Goal: Complete application form

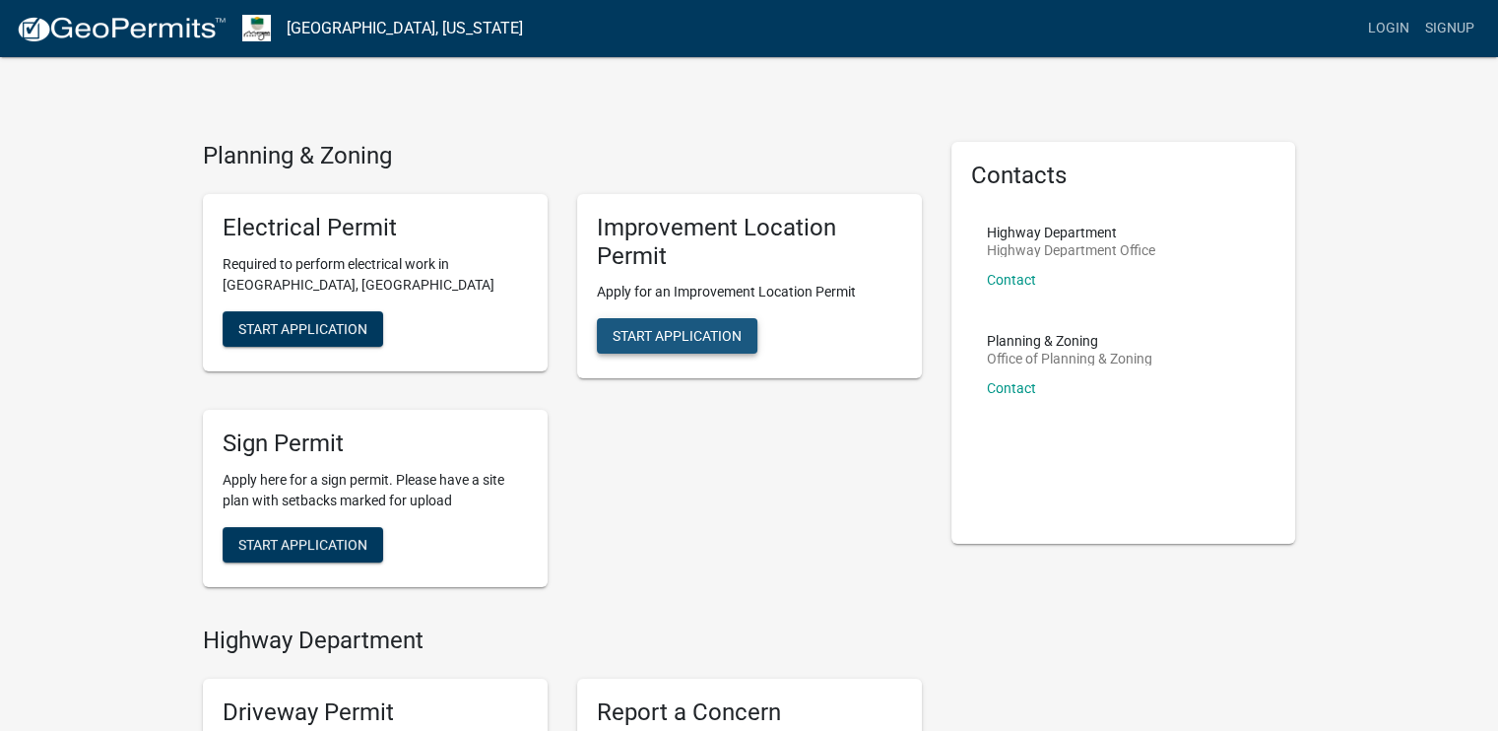
click at [686, 330] on span "Start Application" at bounding box center [677, 336] width 129 height 16
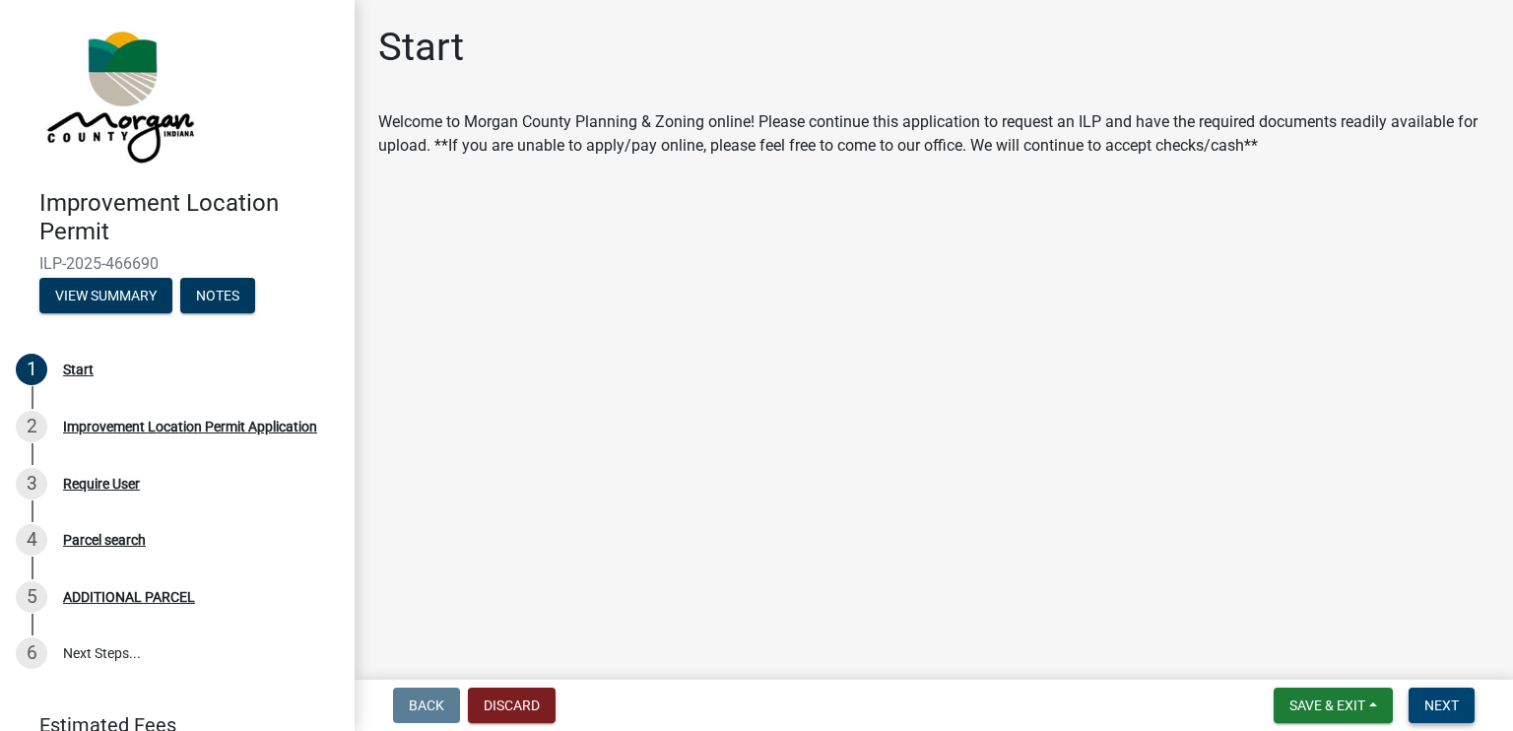
click at [1448, 707] on span "Next" at bounding box center [1441, 705] width 34 height 16
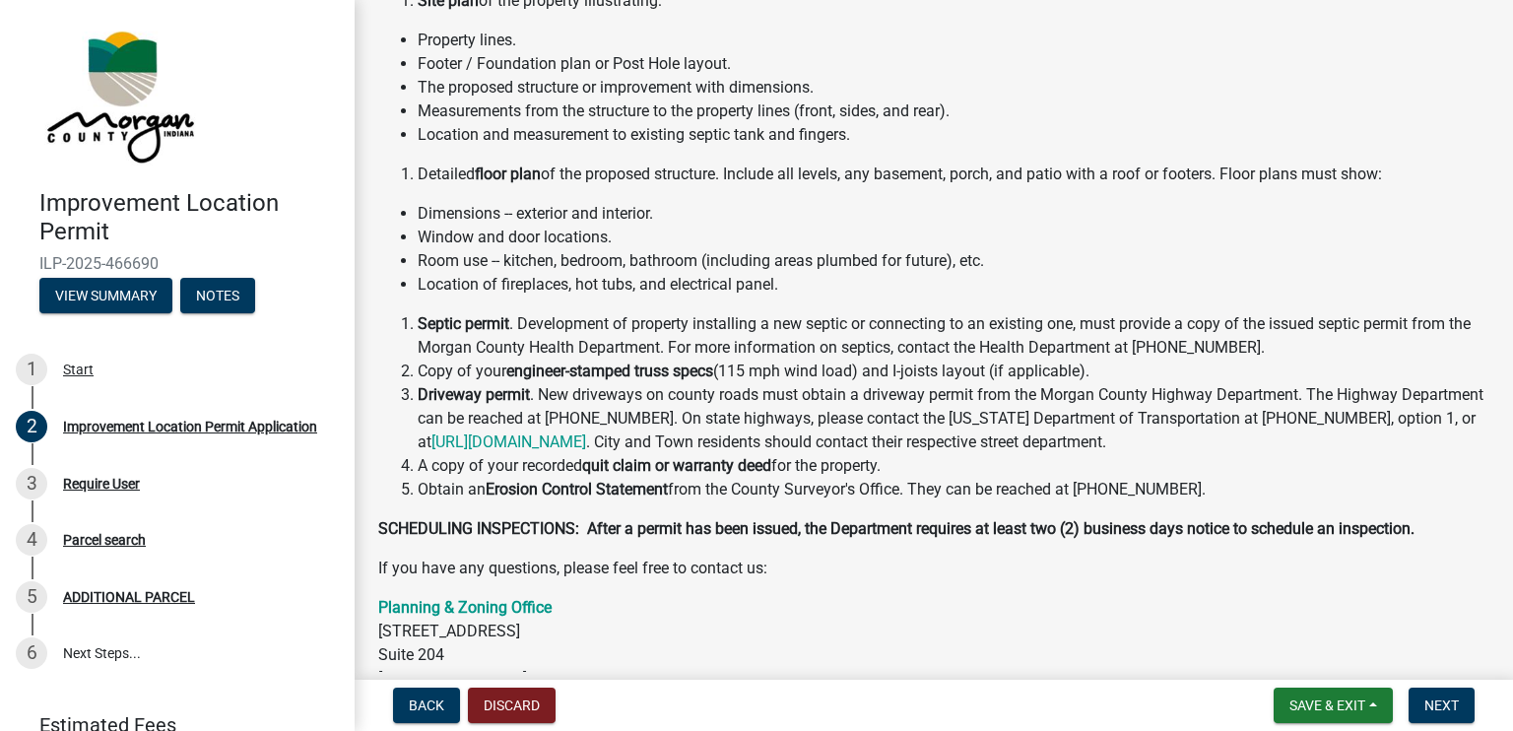
scroll to position [296, 0]
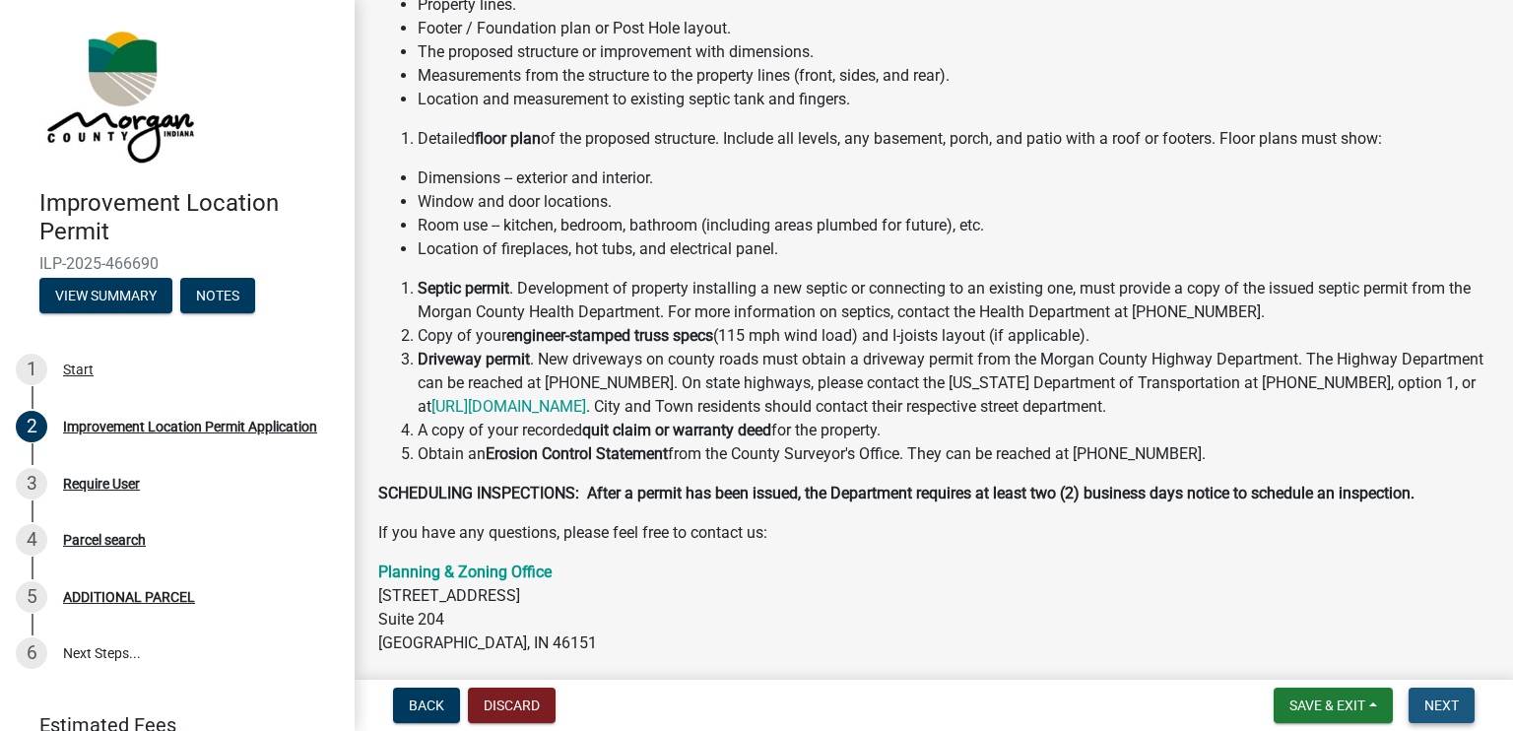
click at [1448, 701] on span "Next" at bounding box center [1441, 705] width 34 height 16
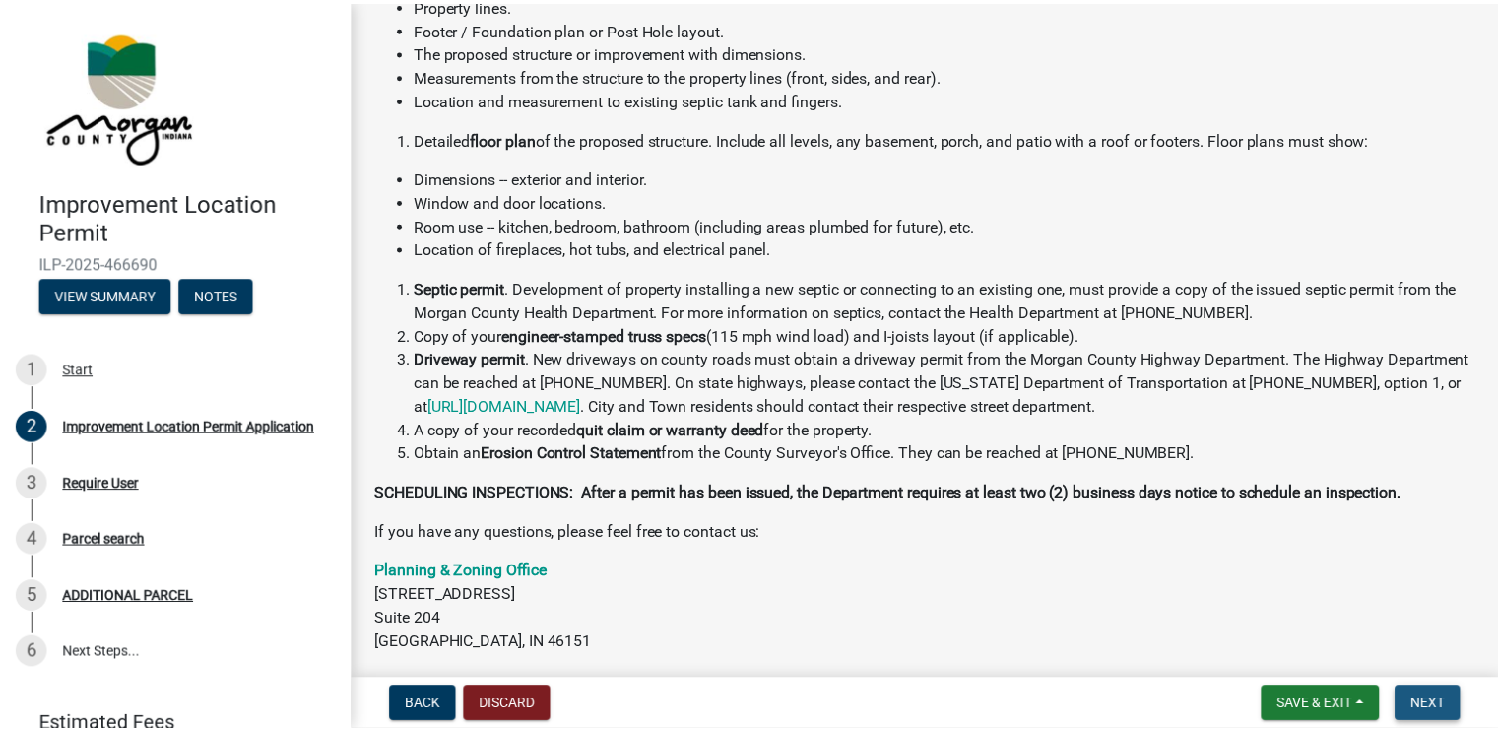
scroll to position [0, 0]
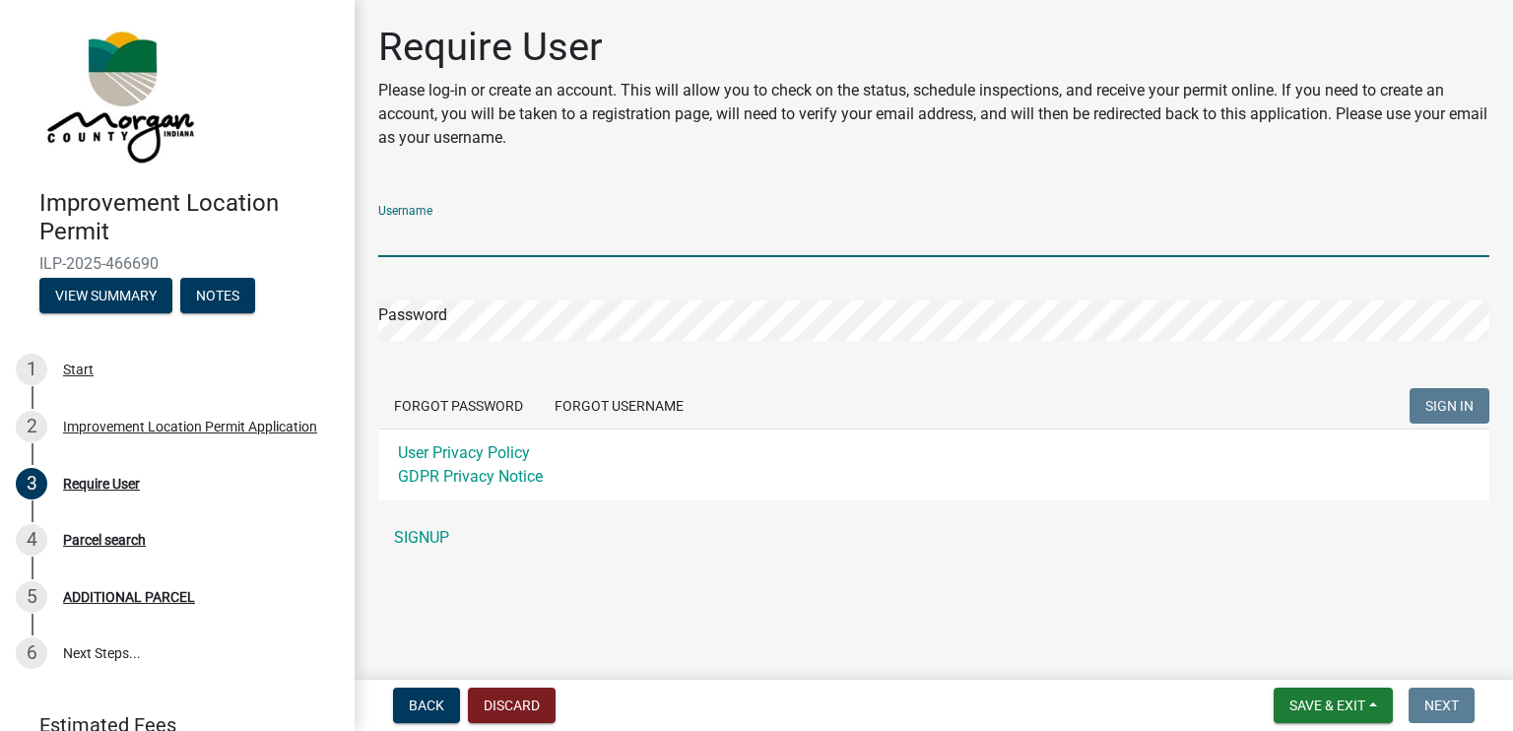
click at [410, 226] on input "Username" at bounding box center [933, 237] width 1111 height 40
click at [426, 233] on input "chowe" at bounding box center [933, 237] width 1111 height 40
type input "c"
type input "kathleenhowe32@yahoo.com"
click at [420, 537] on link "SIGNUP" at bounding box center [933, 537] width 1111 height 39
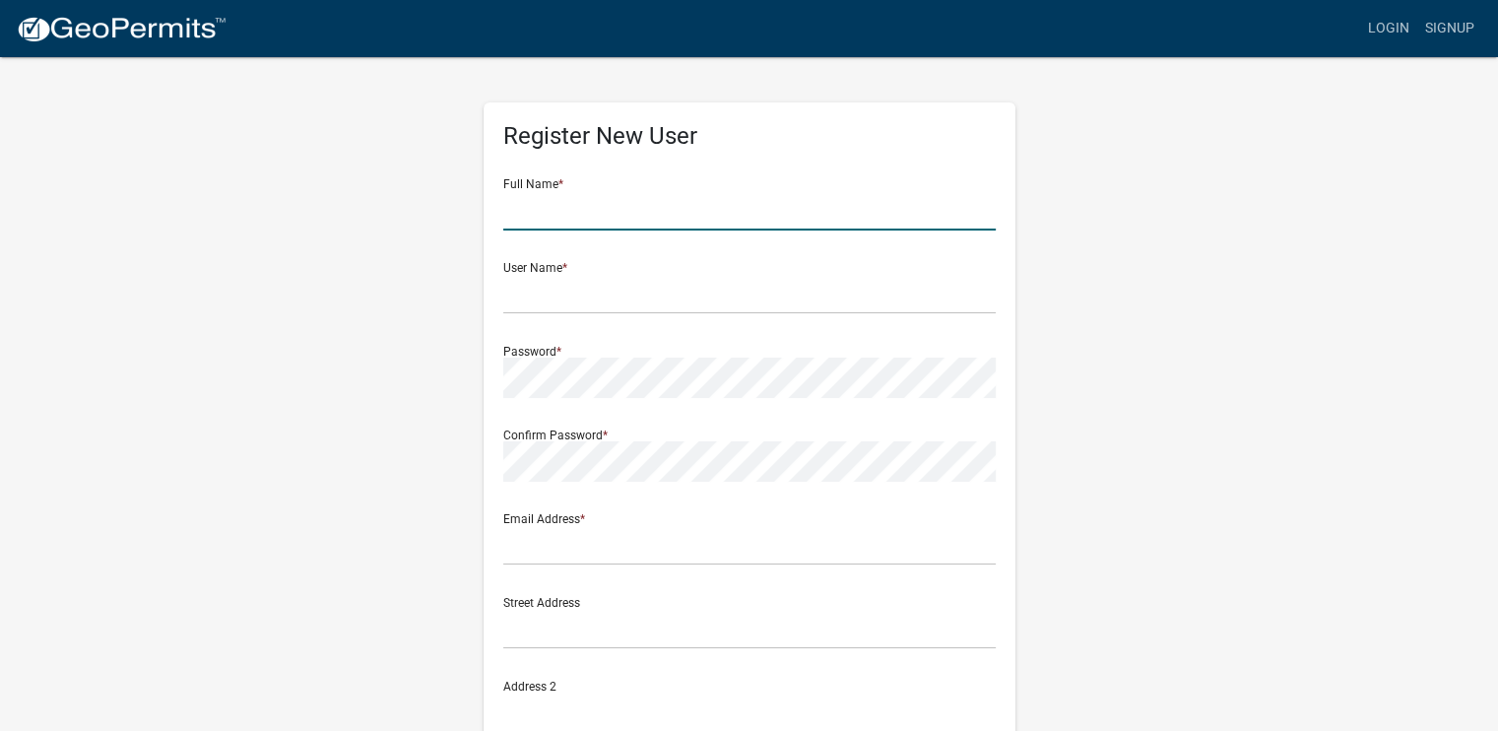
click at [529, 213] on input "text" at bounding box center [749, 210] width 493 height 40
type input "Kathleen Diane Howe"
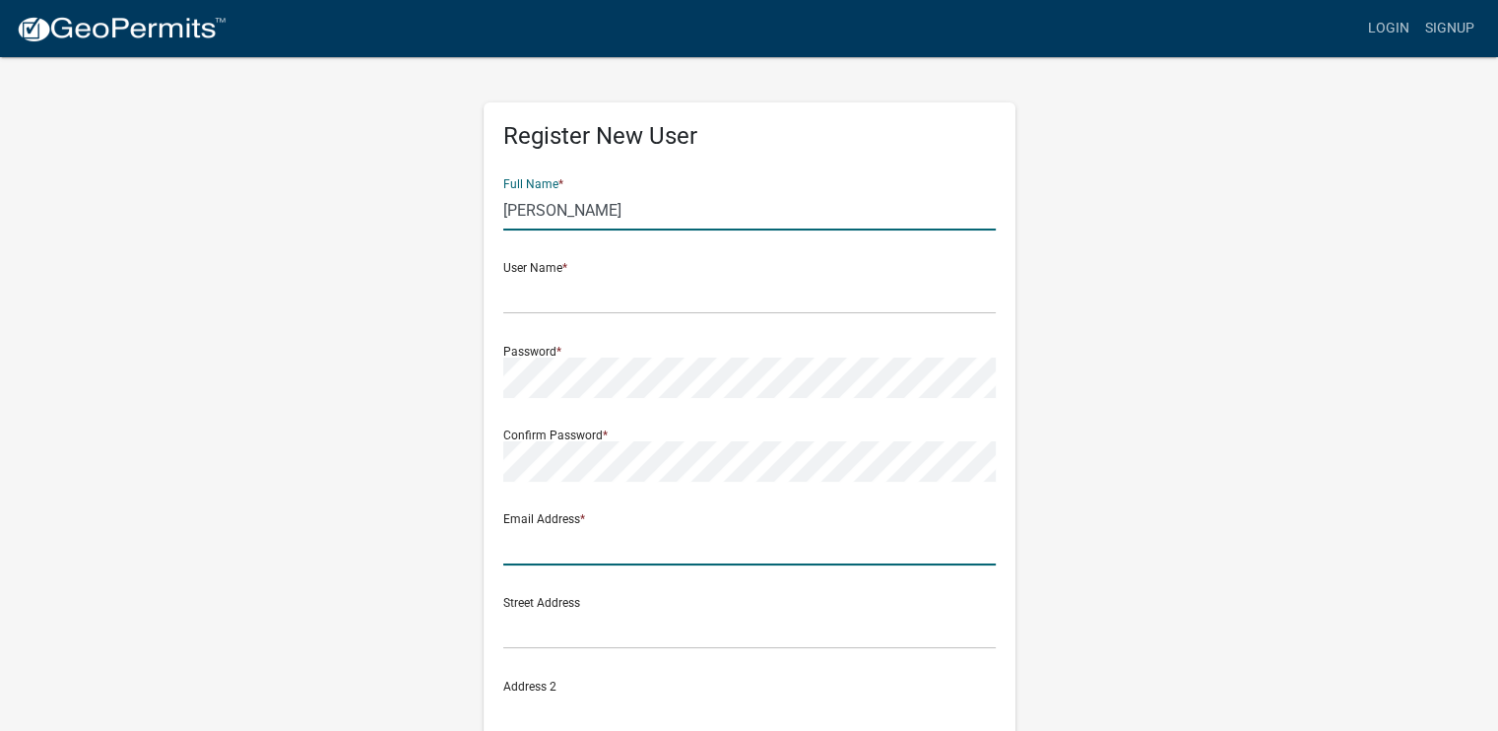
type input "kathleenhowe32@yahoo.com"
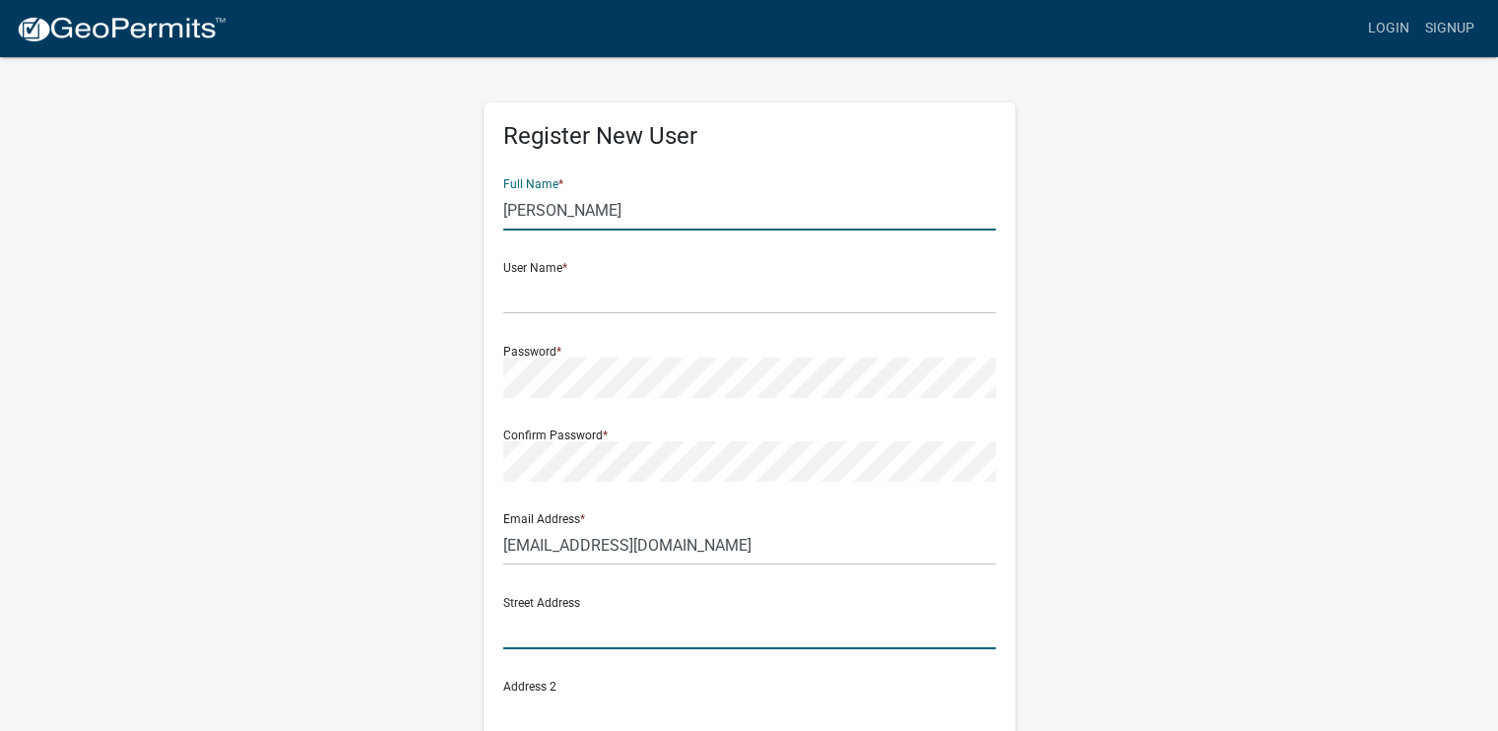
type input "6935 Hancock Ridge Road"
type input "6935 Hancock Ridge Rd"
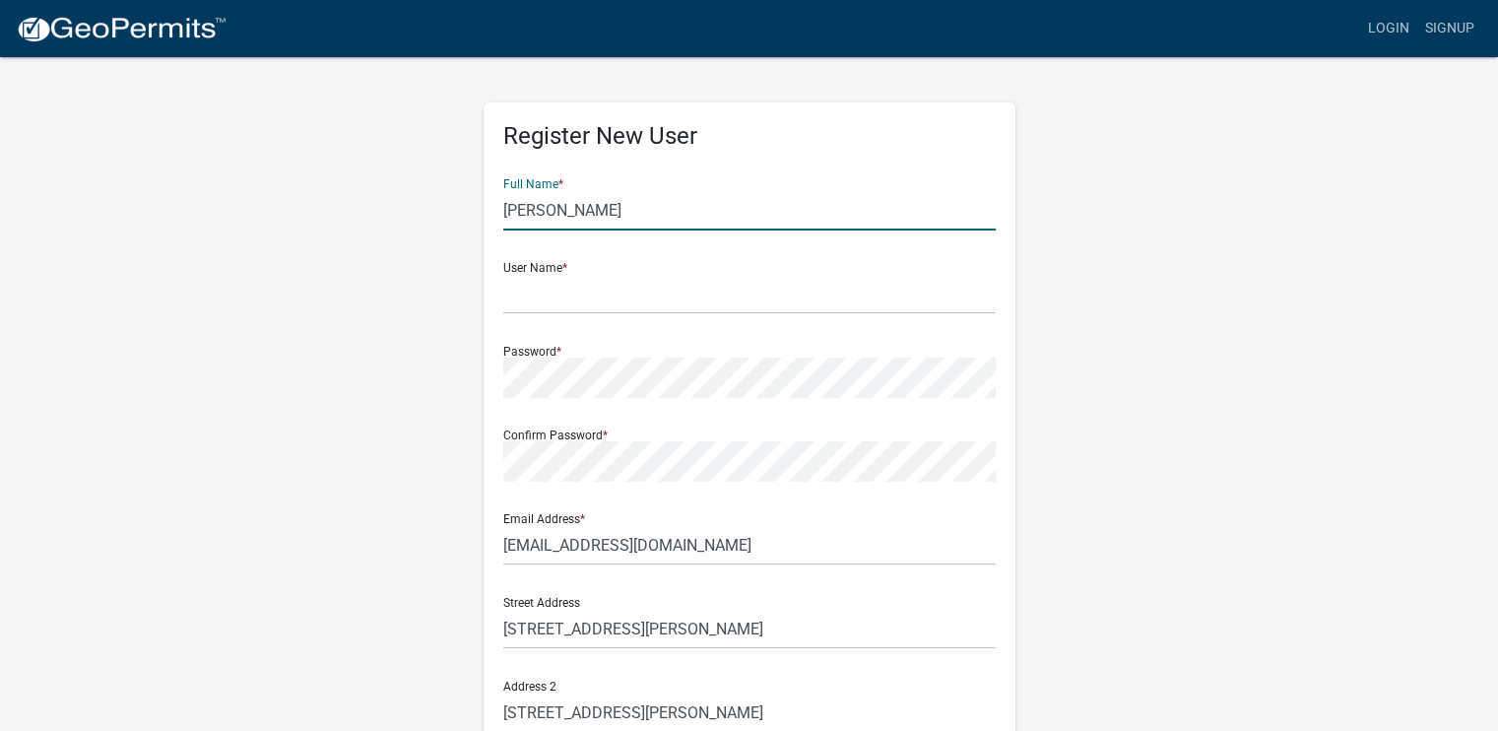
type input "MARTINSVILLE"
type input "IN"
type input "46151"
type input "3173701300"
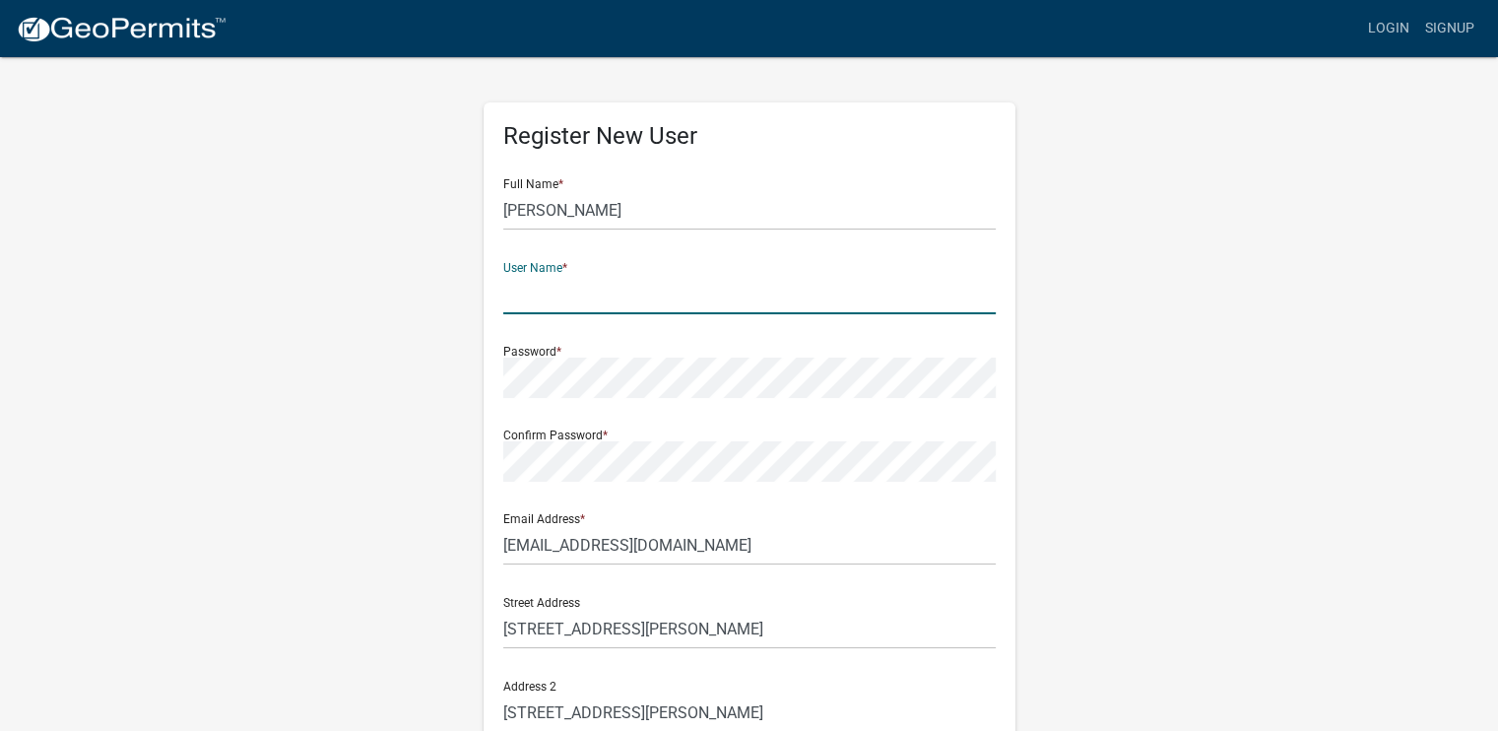
click at [564, 295] on input "text" at bounding box center [749, 294] width 493 height 40
type input "kathleenhowe32@yahoo.com"
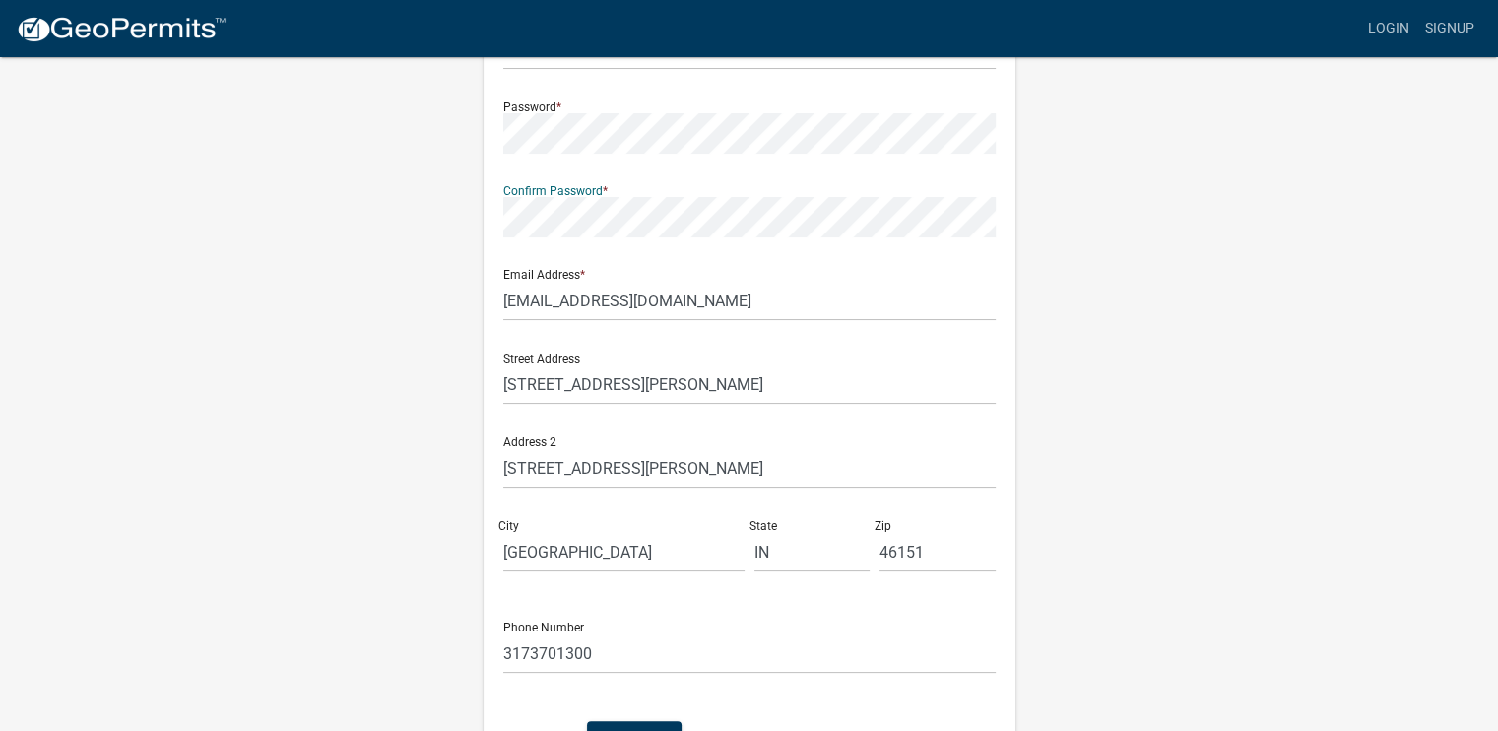
scroll to position [296, 0]
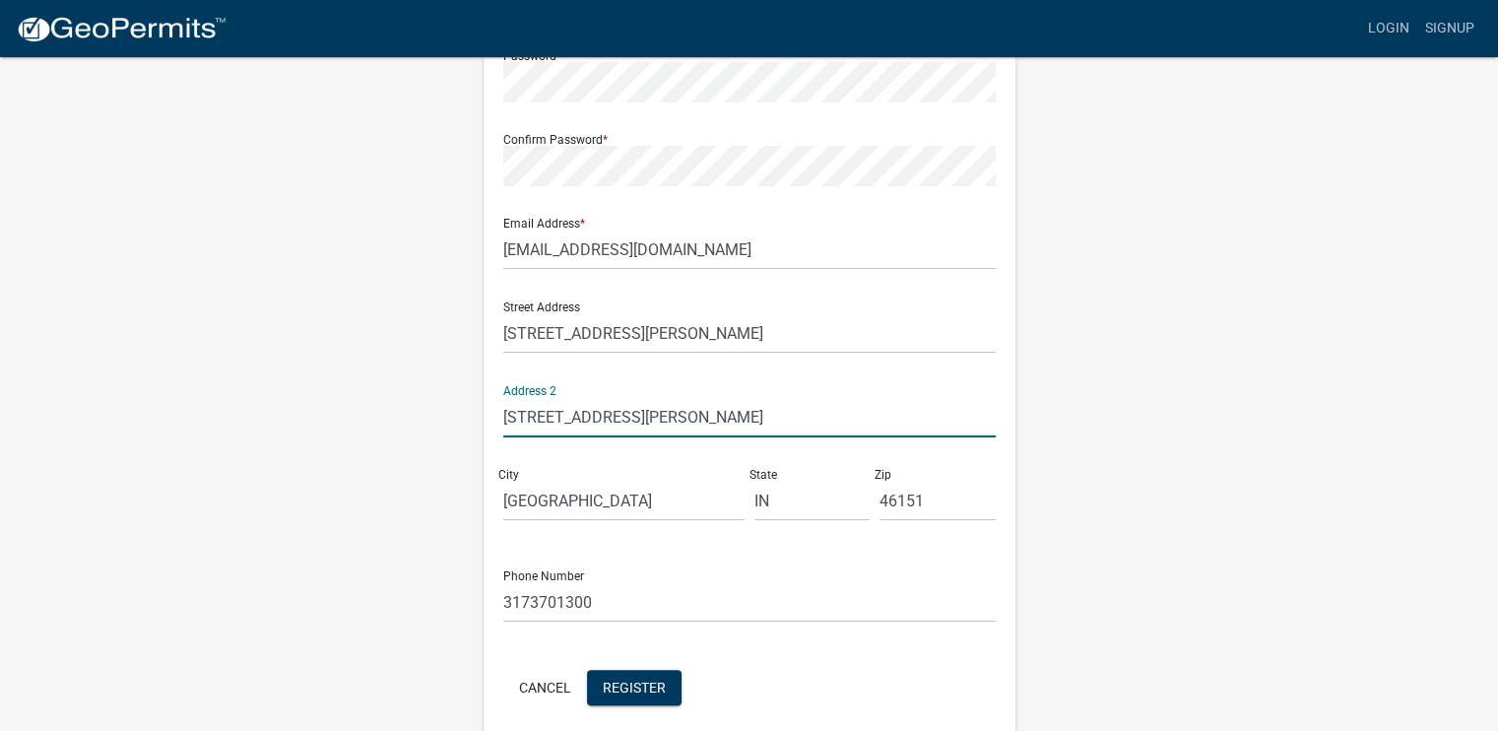
click at [674, 418] on input "6935 Hancock Ridge Rd" at bounding box center [749, 417] width 493 height 40
type input "6"
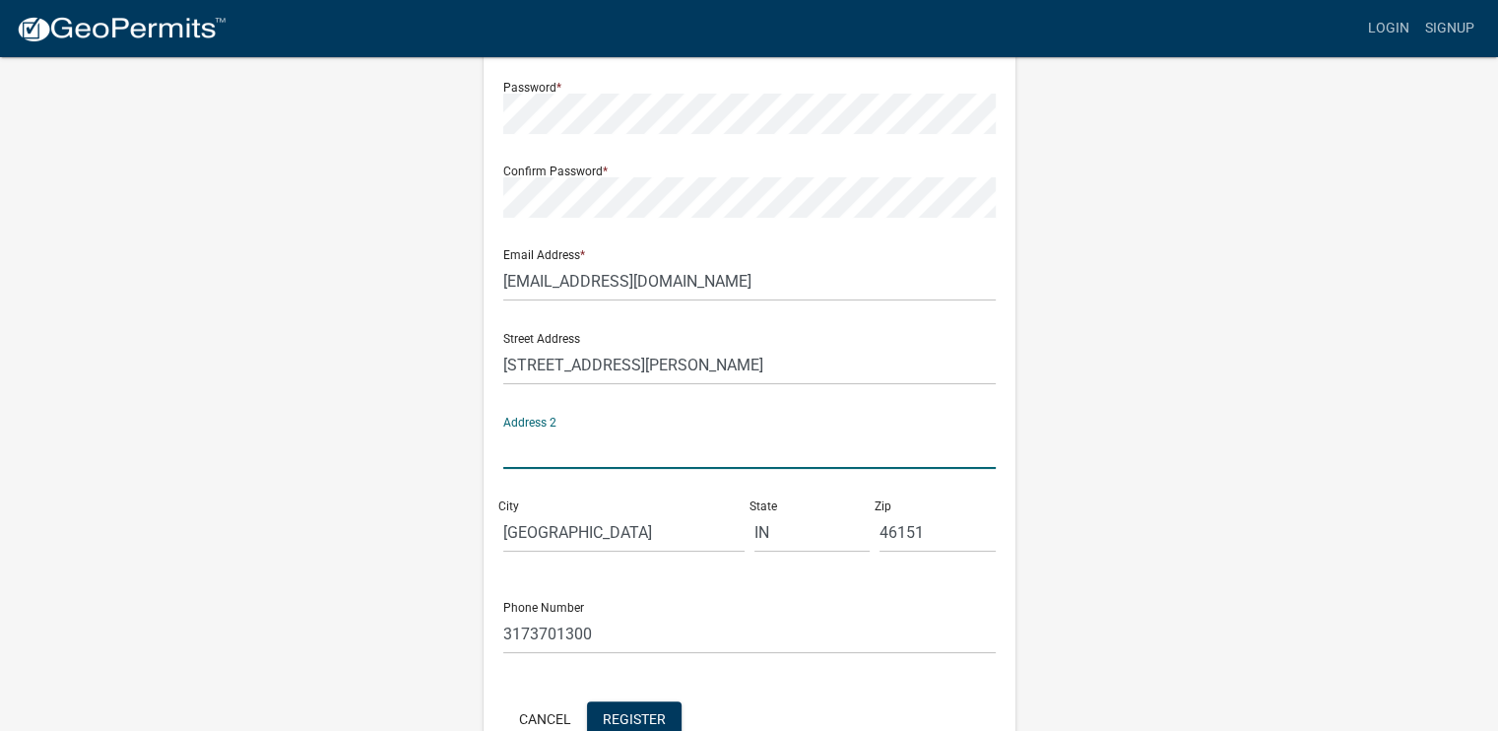
scroll to position [378, 0]
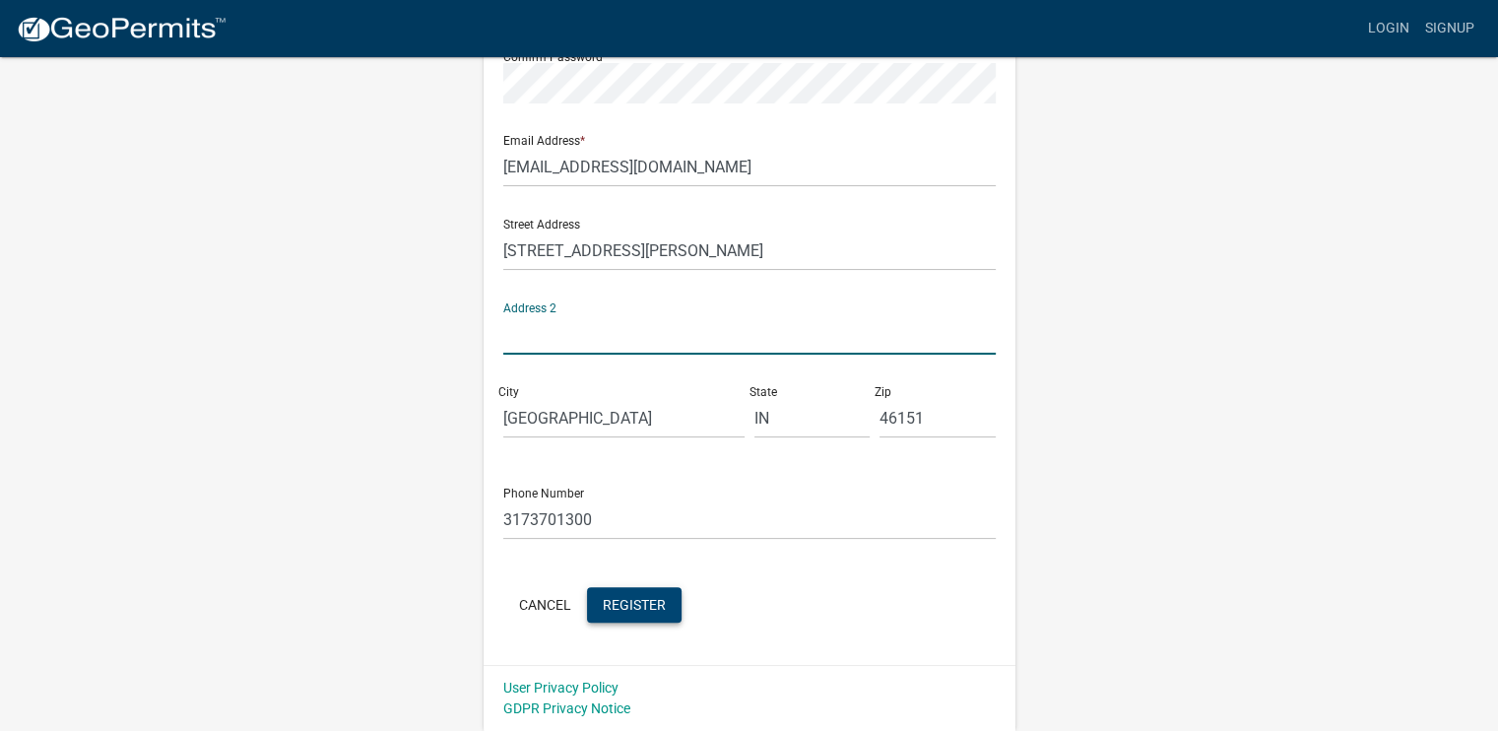
click at [642, 604] on span "Register" at bounding box center [634, 604] width 63 height 16
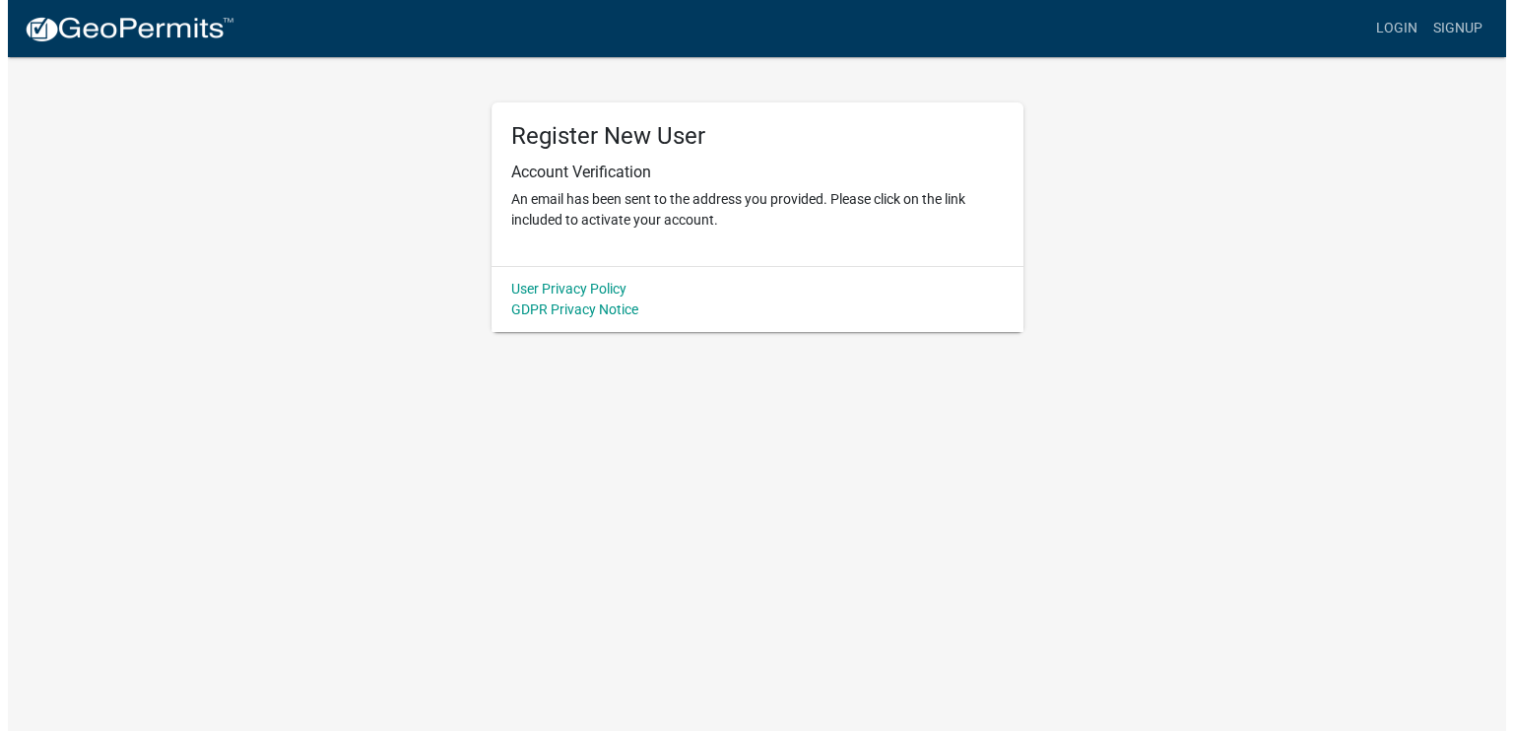
scroll to position [0, 0]
click at [1407, 25] on link "Login" at bounding box center [1403, 28] width 57 height 37
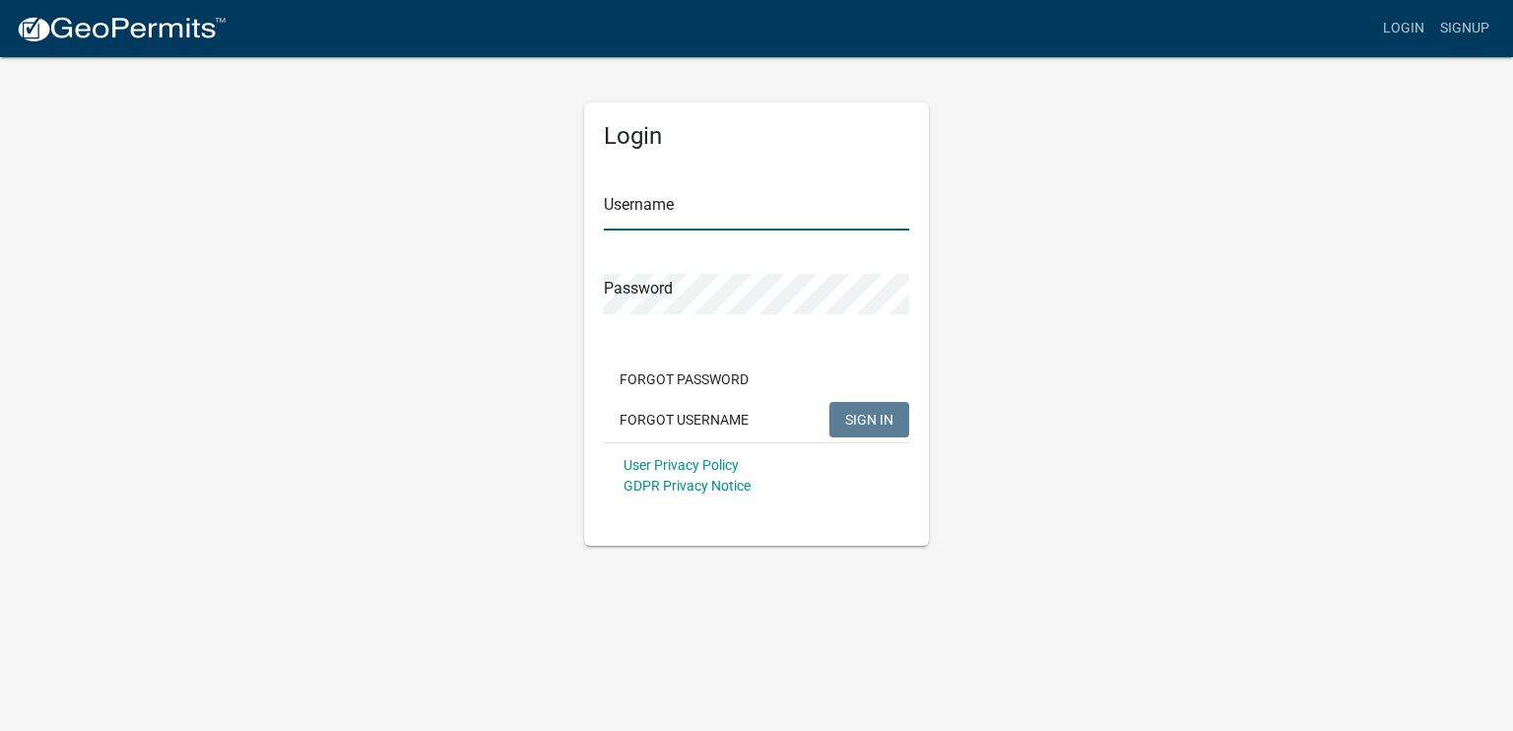
type input "kathleenhowe32@yahoo.com"
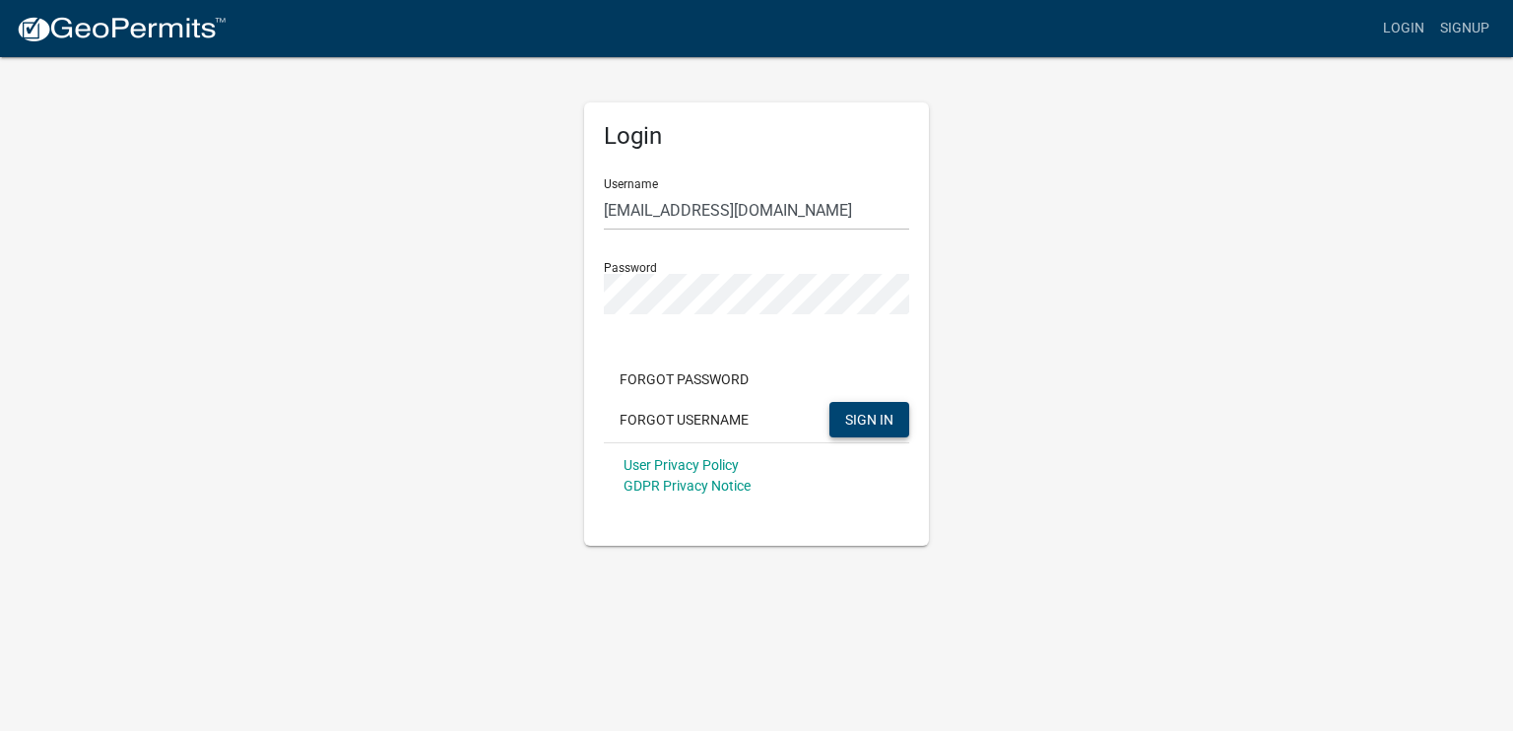
click at [882, 420] on span "SIGN IN" at bounding box center [869, 419] width 48 height 16
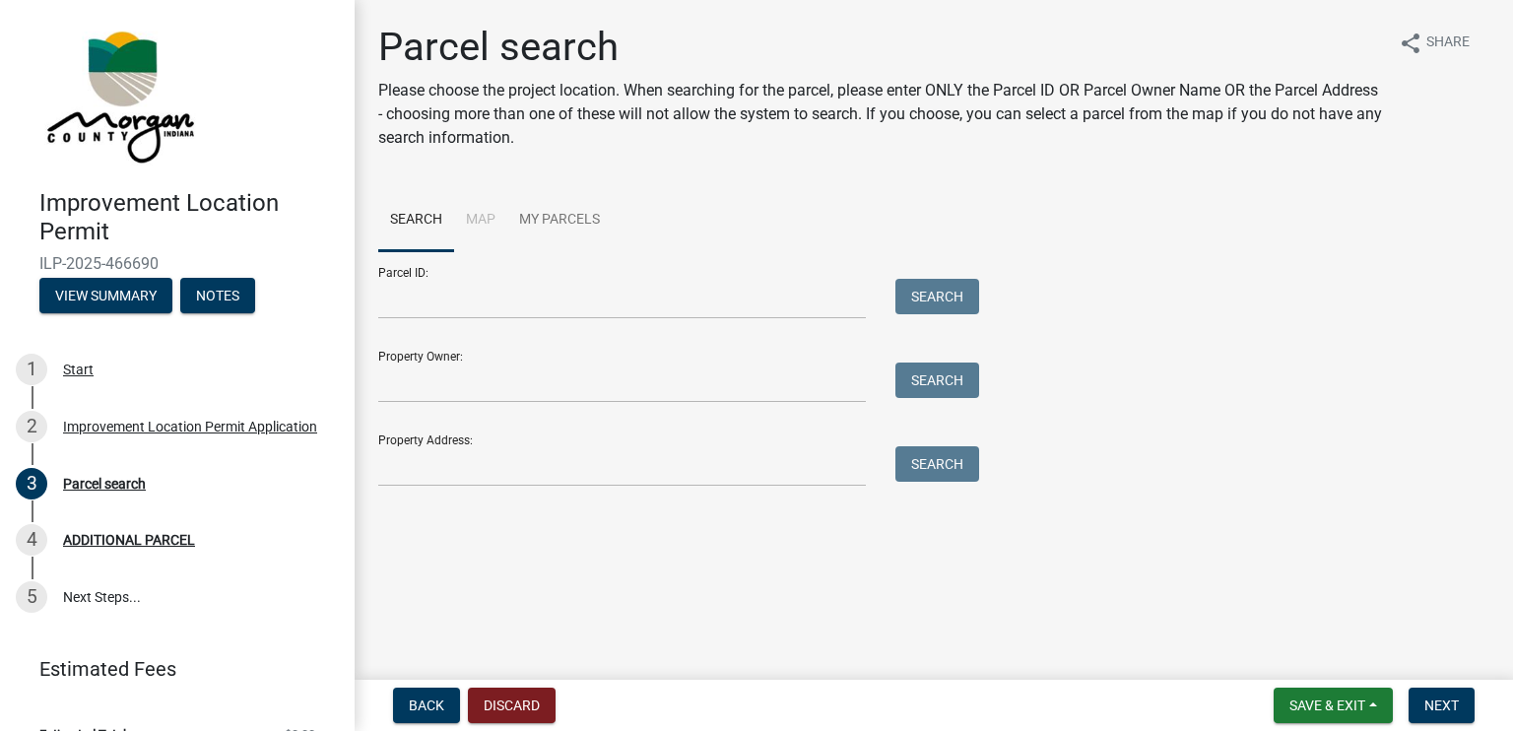
click at [489, 221] on li "Map" at bounding box center [480, 220] width 53 height 63
click at [483, 218] on li "Map" at bounding box center [480, 220] width 53 height 63
click at [452, 296] on input "Parcel ID:" at bounding box center [622, 299] width 488 height 40
click at [486, 220] on li "Map" at bounding box center [480, 220] width 53 height 63
click at [471, 222] on li "Map" at bounding box center [480, 220] width 53 height 63
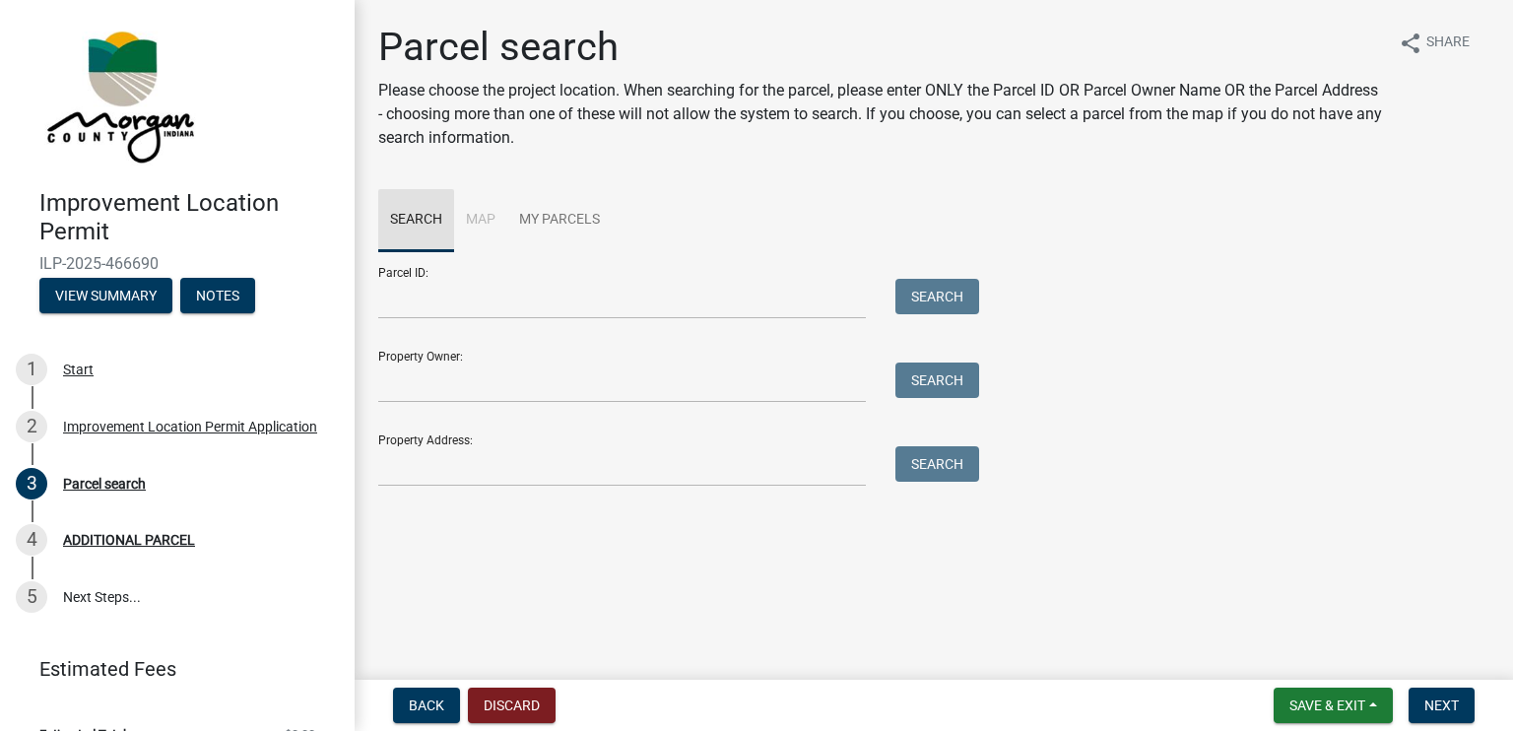
click at [419, 217] on link "Search" at bounding box center [416, 220] width 76 height 63
click at [484, 214] on li "Map" at bounding box center [480, 220] width 53 height 63
click at [437, 380] on input "Property Owner:" at bounding box center [622, 383] width 488 height 40
click at [1214, 441] on div "Parcel ID: Search Property Owner: Search Property Address: Search" at bounding box center [933, 368] width 1111 height 235
click at [1284, 702] on button "Save & Exit" at bounding box center [1333, 705] width 119 height 35
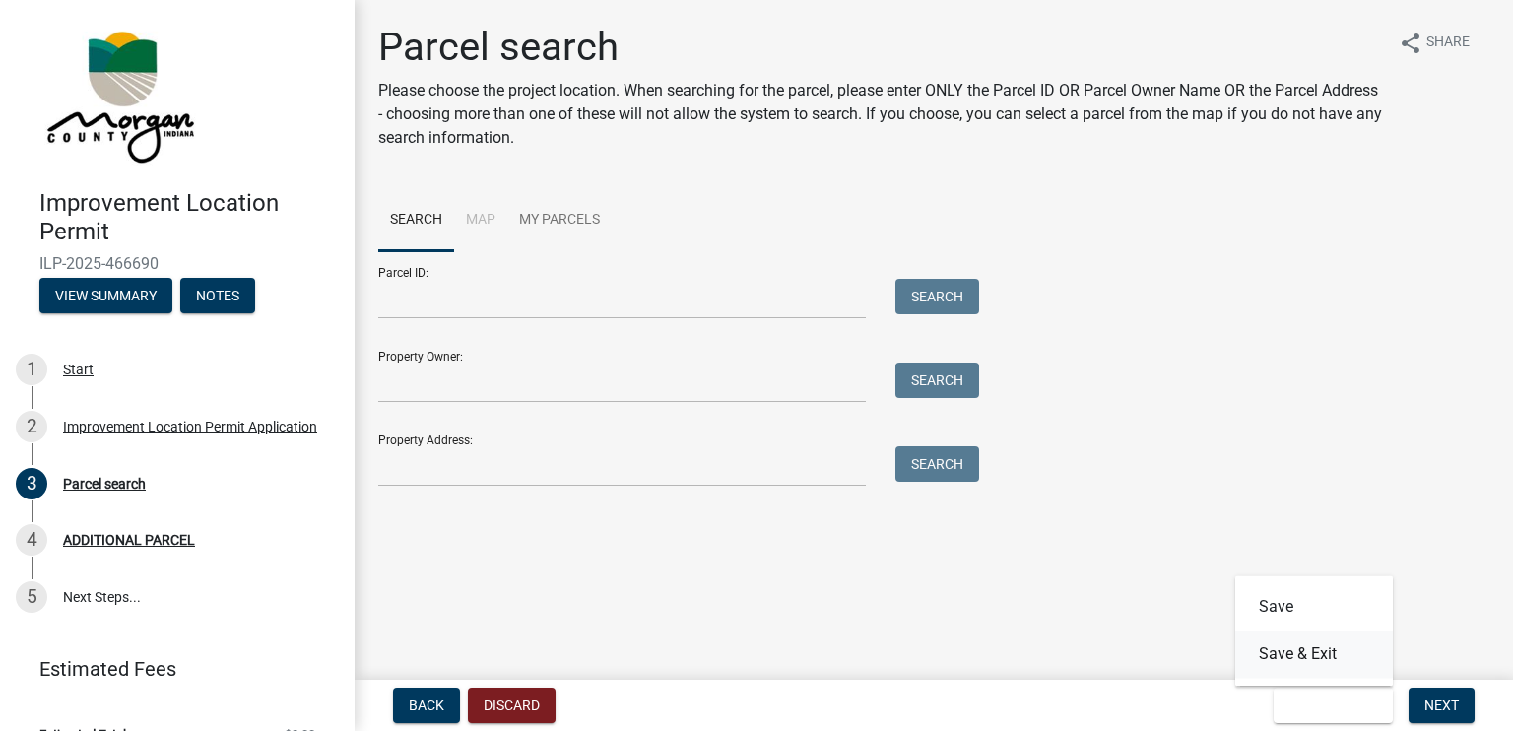
click at [1300, 655] on button "Save & Exit" at bounding box center [1314, 653] width 158 height 47
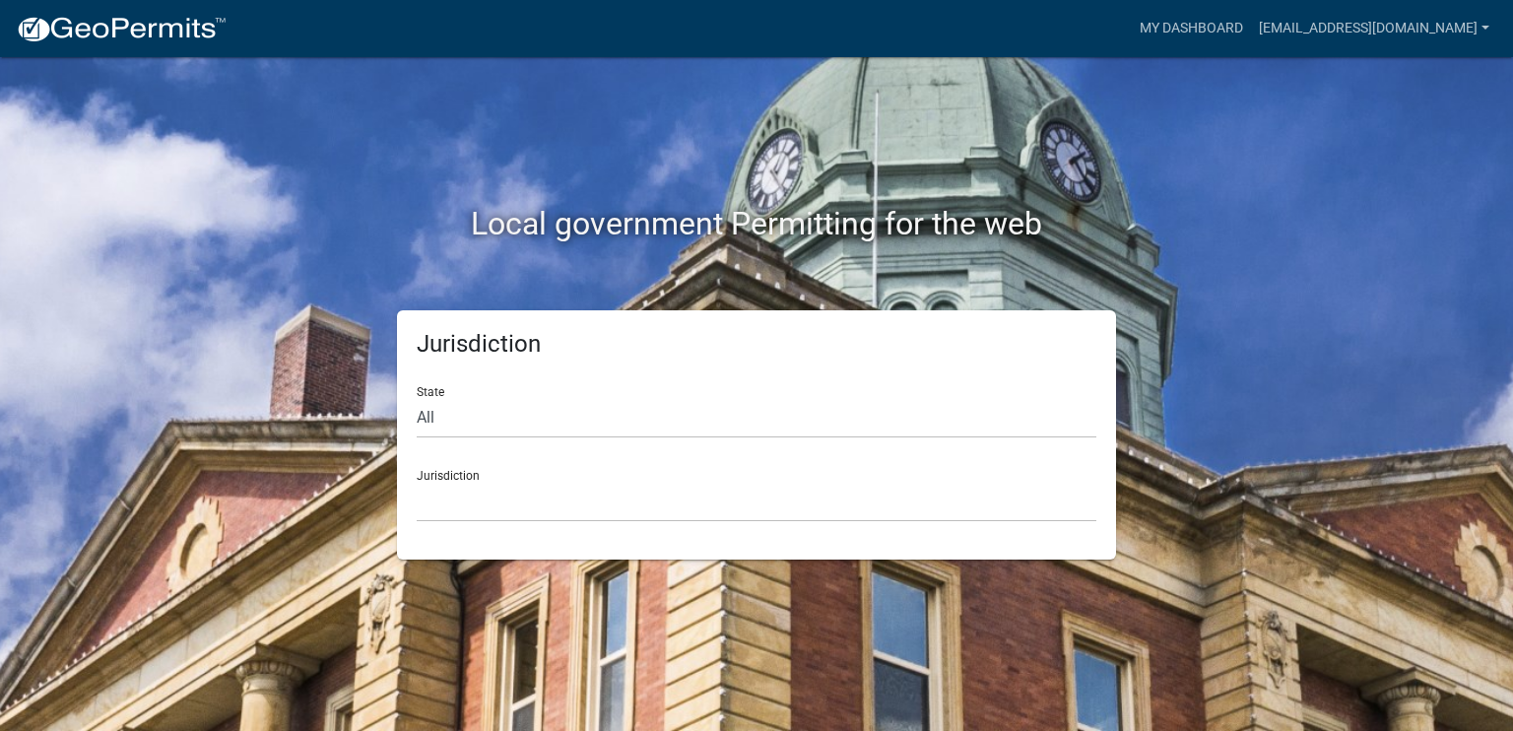
click at [1432, 163] on div "Local government Permitting for the web Jurisdiction State All Colorado Georgia…" at bounding box center [756, 365] width 1513 height 731
click at [1387, 32] on link "kathleenhowe32@yahoo.com" at bounding box center [1374, 28] width 246 height 37
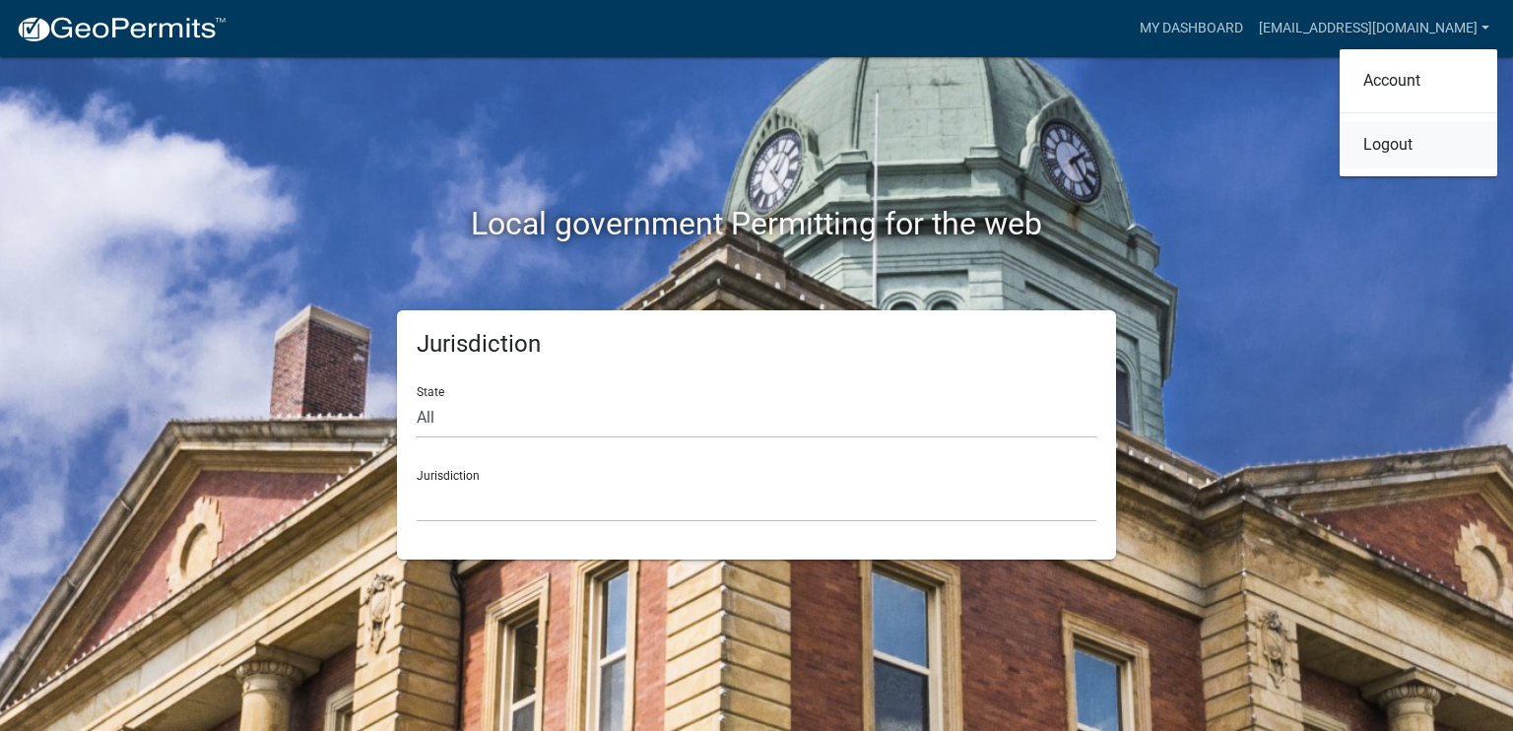
click at [1410, 147] on link "Logout" at bounding box center [1419, 144] width 158 height 47
